Goal: Book appointment/travel/reservation

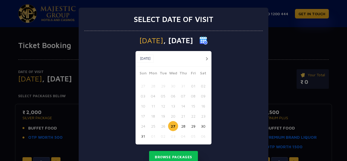
click at [272, 62] on div "Select date of visit [DATE] [DATE] [DATE] Sun Mon Tue Wed Thu Fri Sat 27 28 29 …" at bounding box center [173, 80] width 347 height 161
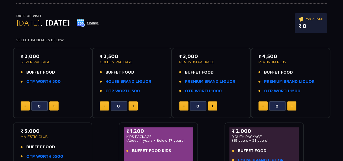
scroll to position [27, 0]
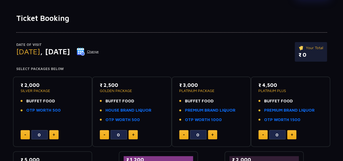
click at [52, 135] on button at bounding box center [53, 134] width 9 height 9
click at [53, 134] on img at bounding box center [54, 134] width 2 height 3
click at [21, 135] on button at bounding box center [25, 134] width 9 height 9
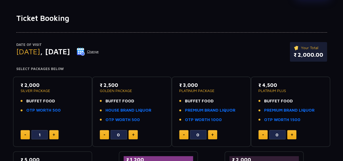
click at [21, 135] on button at bounding box center [25, 134] width 9 height 9
type input "0"
click at [21, 135] on button at bounding box center [25, 134] width 9 height 9
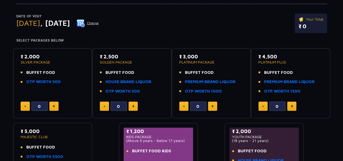
scroll to position [54, 0]
